Goal: Information Seeking & Learning: Check status

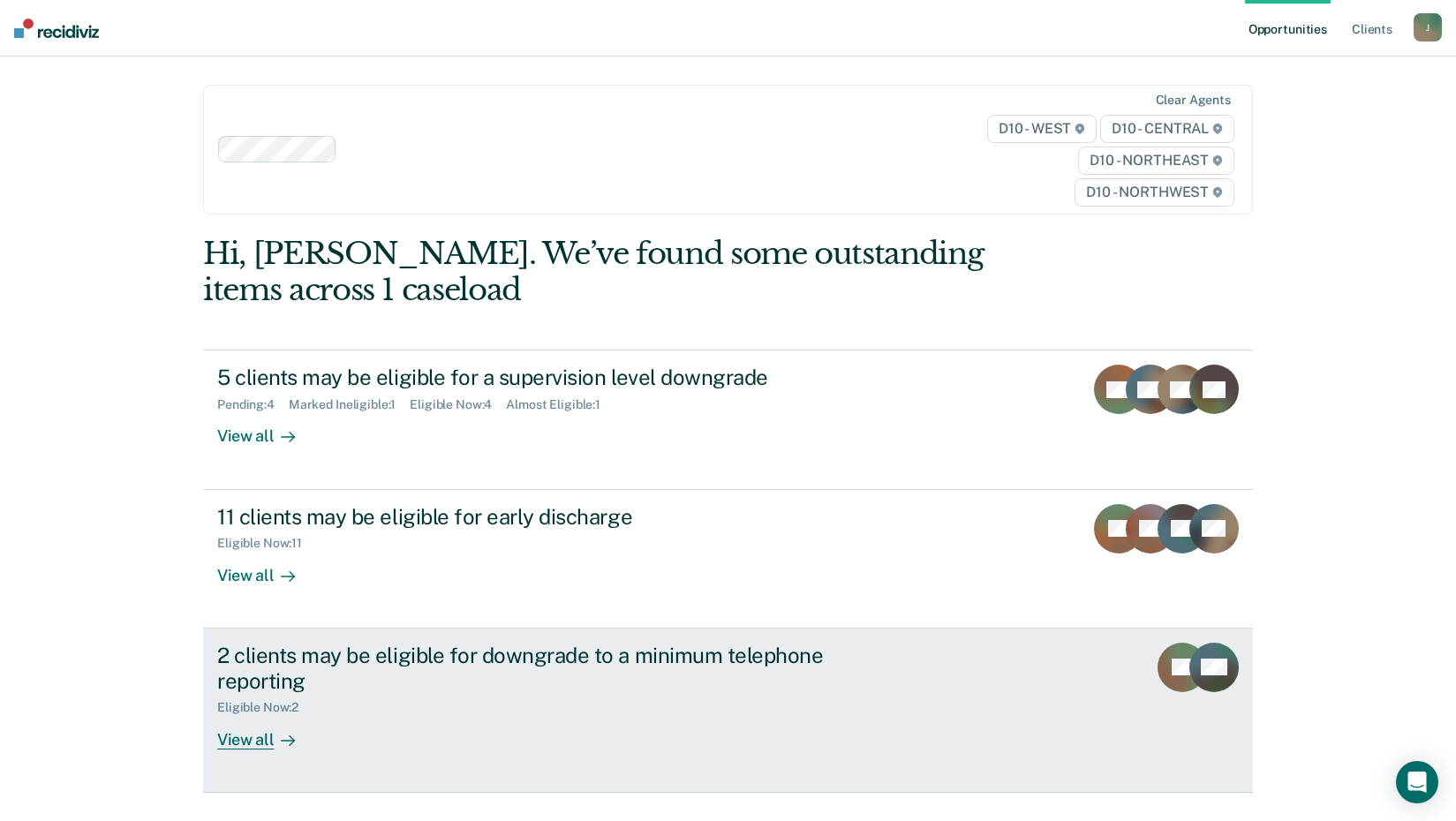
click at [309, 666] on div "2 clients may be eligible for downgrade to a minimum telephone reporting" at bounding box center [527, 668] width 620 height 51
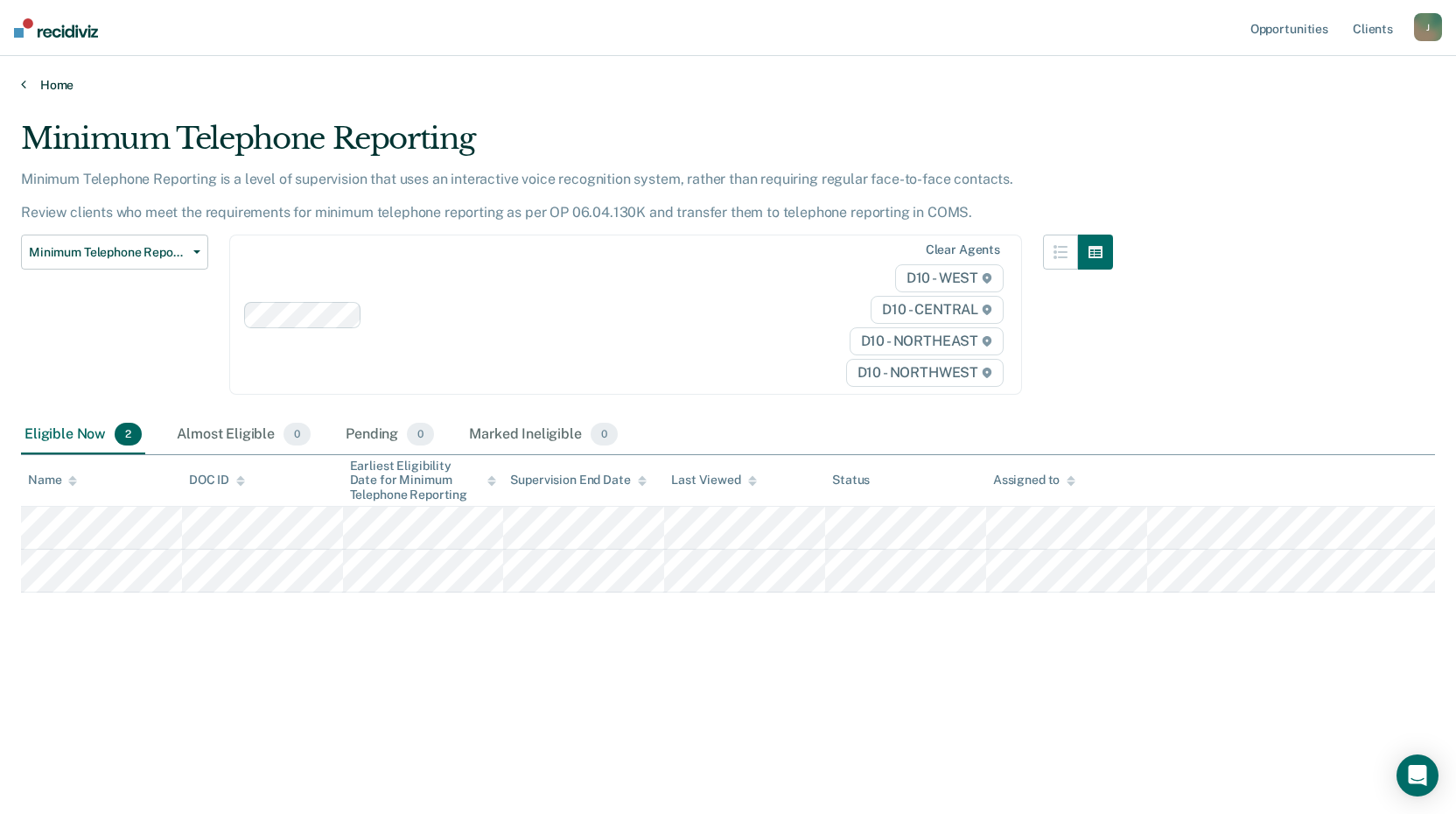
click at [41, 85] on link "Home" at bounding box center [728, 84] width 1414 height 16
